Goal: Navigation & Orientation: Understand site structure

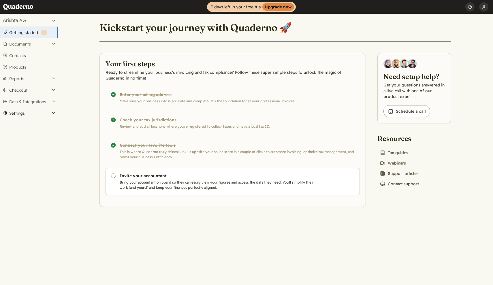
click at [24, 114] on button "Settings" at bounding box center [29, 114] width 58 height 12
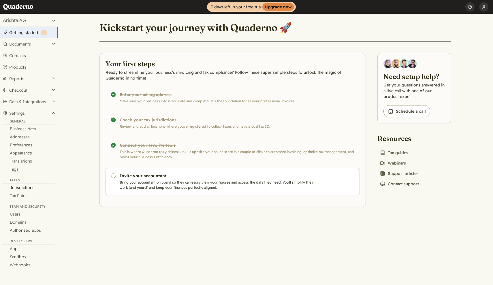
click at [28, 188] on link "Jurisdictions" at bounding box center [29, 188] width 58 height 8
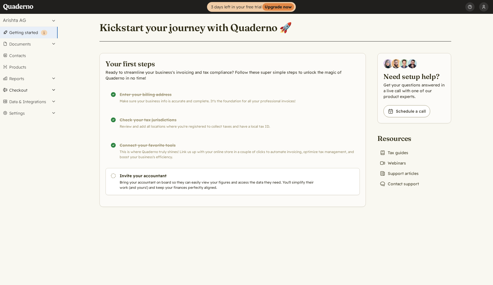
click at [36, 88] on button "Checkout" at bounding box center [29, 90] width 58 height 12
click at [20, 133] on button "Settings" at bounding box center [29, 133] width 58 height 12
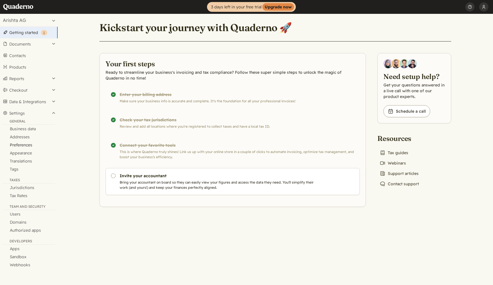
click at [19, 146] on link "Preferences" at bounding box center [29, 145] width 58 height 8
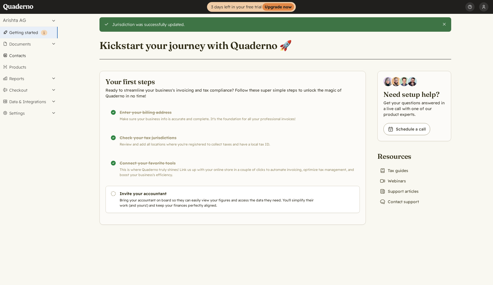
click at [23, 53] on link "Contacts" at bounding box center [29, 56] width 58 height 12
click at [26, 92] on button "Checkout" at bounding box center [29, 90] width 58 height 12
click at [24, 98] on link "Links" at bounding box center [29, 100] width 58 height 8
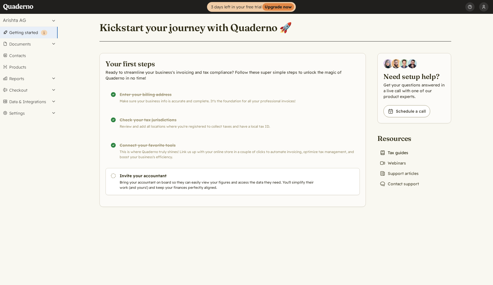
click at [397, 154] on link "Book icon Tax guides" at bounding box center [393, 153] width 33 height 8
click at [29, 97] on button "Data & Integrations" at bounding box center [29, 102] width 58 height 12
click at [31, 89] on button "Checkout" at bounding box center [29, 90] width 58 height 12
click at [31, 123] on button "Data & Integrations" at bounding box center [29, 121] width 58 height 12
click at [30, 141] on button "Settings" at bounding box center [29, 141] width 58 height 12
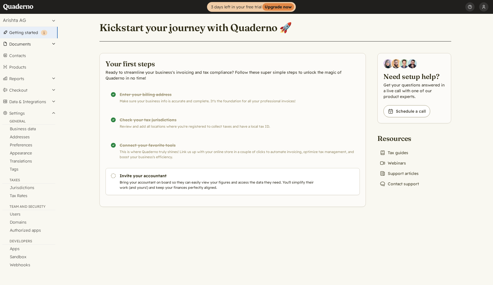
click at [26, 43] on button "Documents" at bounding box center [29, 44] width 58 height 12
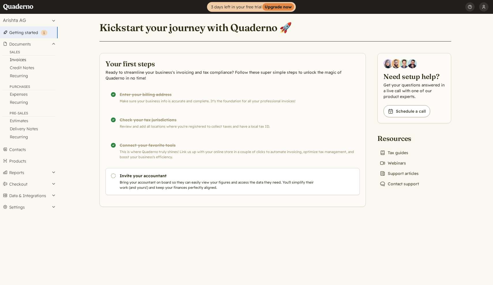
click at [22, 61] on link "Invoices" at bounding box center [29, 60] width 58 height 8
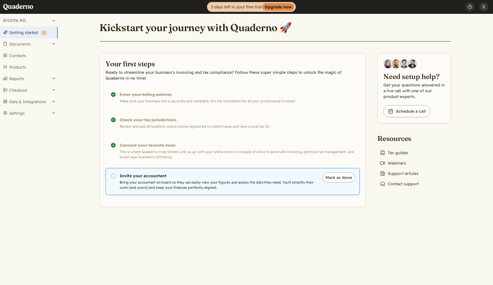
click at [238, 180] on p "Bring your accountant on board so they can easily view your figures and access …" at bounding box center [218, 185] width 197 height 10
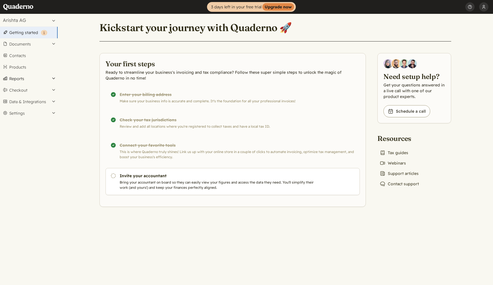
click at [25, 80] on button "Reports" at bounding box center [29, 79] width 58 height 12
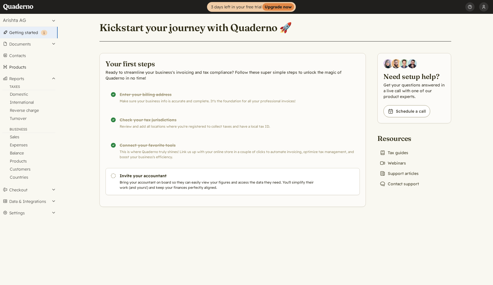
click at [22, 64] on link "Products" at bounding box center [29, 67] width 58 height 12
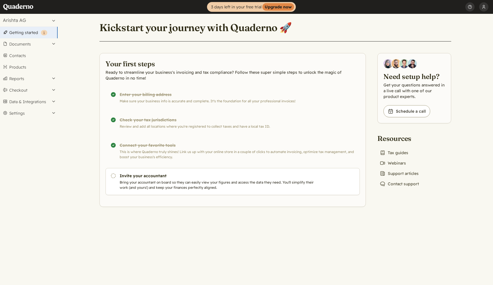
click at [28, 34] on link "Getting started ( 1 )" at bounding box center [29, 33] width 58 height 12
click at [27, 46] on button "Documents" at bounding box center [29, 44] width 58 height 12
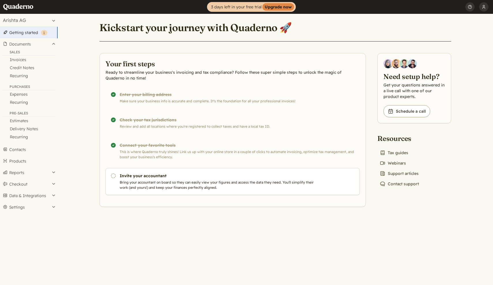
click at [29, 209] on button "Settings" at bounding box center [29, 208] width 58 height 12
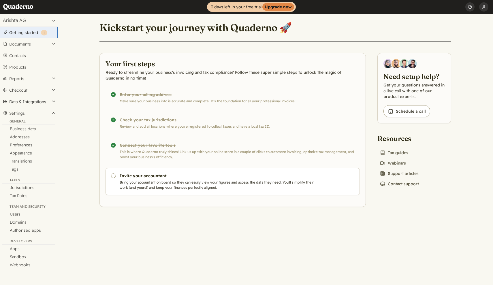
click at [31, 103] on button "Data & Integrations" at bounding box center [29, 102] width 58 height 12
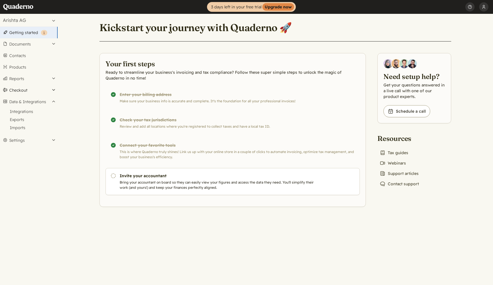
click at [27, 91] on button "Checkout" at bounding box center [29, 90] width 58 height 12
click at [25, 79] on button "Reports" at bounding box center [29, 79] width 58 height 12
click at [25, 66] on link "Products" at bounding box center [29, 67] width 58 height 12
